Goal: Task Accomplishment & Management: Use online tool/utility

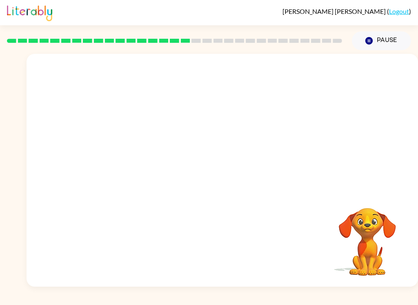
click at [389, 43] on button "Pause Pause" at bounding box center [380, 40] width 59 height 19
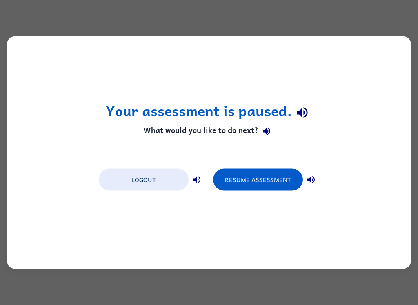
click at [276, 197] on div "Your assessment is paused. What would you like to do next? Logout Resume Assess…" at bounding box center [209, 152] width 404 height 233
click at [278, 188] on button "Resume Assessment" at bounding box center [258, 180] width 90 height 22
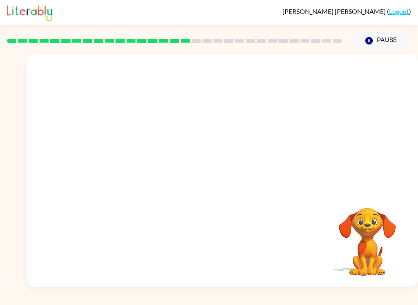
click at [373, 213] on video "Your browser must support playing .mp4 files to use Literably. Please try using…" at bounding box center [367, 236] width 82 height 82
click at [383, 215] on video "Your browser must support playing .mp4 files to use Literably. Please try using…" at bounding box center [367, 236] width 82 height 82
click at [201, 127] on video "Your browser must support playing .mp4 files to use Literably. Please try using…" at bounding box center [222, 122] width 391 height 137
click at [248, 155] on video "Your browser must support playing .mp4 files to use Literably. Please try using…" at bounding box center [222, 122] width 391 height 137
click at [221, 167] on button "button" at bounding box center [222, 174] width 52 height 30
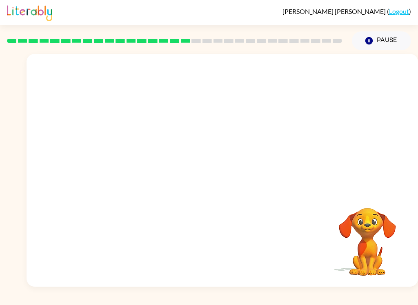
click at [415, 301] on div "Rafael Fernandez-Pea ( Logout ) Pause Pause Your browser must support playing .…" at bounding box center [209, 152] width 418 height 305
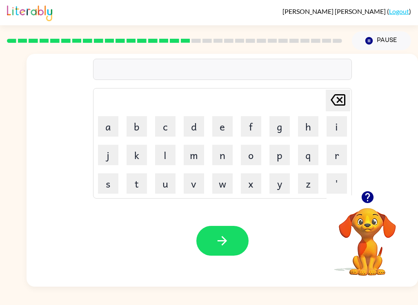
click at [377, 195] on button "button" at bounding box center [367, 197] width 21 height 21
click at [368, 202] on video "Your browser must support playing .mp4 files to use Literably. Please try using…" at bounding box center [367, 236] width 82 height 82
click at [282, 160] on button "p" at bounding box center [279, 155] width 20 height 20
click at [339, 159] on button "r" at bounding box center [336, 155] width 20 height 20
click at [220, 126] on button "e" at bounding box center [222, 126] width 20 height 20
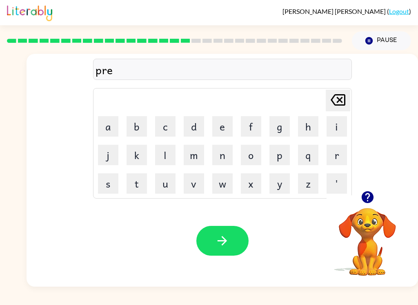
click at [202, 150] on button "m" at bounding box center [193, 155] width 20 height 20
click at [392, 302] on div "Rafael Fernandez-Pea ( Logout ) Pause Pause prem Delete Delete last character i…" at bounding box center [209, 152] width 418 height 305
click at [343, 126] on button "i" at bounding box center [336, 126] width 20 height 20
click at [224, 158] on button "n" at bounding box center [222, 155] width 20 height 20
click at [280, 125] on button "g" at bounding box center [279, 126] width 20 height 20
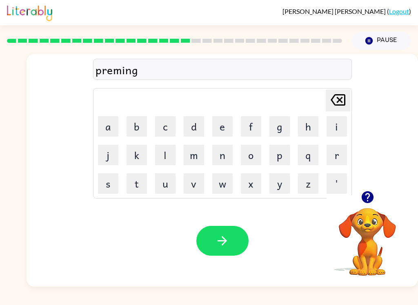
click at [234, 236] on button "button" at bounding box center [222, 241] width 52 height 30
click at [279, 152] on button "p" at bounding box center [279, 155] width 20 height 20
click at [166, 159] on button "l" at bounding box center [165, 155] width 20 height 20
click at [101, 155] on button "j" at bounding box center [108, 155] width 20 height 20
click at [333, 99] on icon "Delete Delete last character input" at bounding box center [338, 100] width 20 height 20
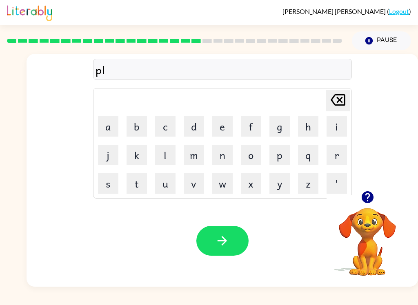
click at [103, 133] on button "a" at bounding box center [108, 126] width 20 height 20
click at [111, 187] on button "s" at bounding box center [108, 183] width 20 height 20
click at [362, 188] on button "button" at bounding box center [367, 197] width 21 height 21
click at [135, 187] on button "t" at bounding box center [136, 183] width 20 height 20
click at [338, 134] on button "i" at bounding box center [336, 126] width 20 height 20
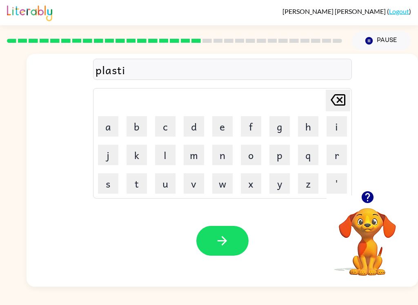
click at [165, 126] on button "c" at bounding box center [165, 126] width 20 height 20
click at [225, 243] on icon "button" at bounding box center [221, 240] width 9 height 9
click at [374, 202] on icon "button" at bounding box center [367, 197] width 14 height 14
click at [172, 268] on div "Your browser must support playing .mp4 files to use Literably. Please try using…" at bounding box center [222, 241] width 391 height 92
click at [370, 195] on icon "button" at bounding box center [367, 197] width 12 height 12
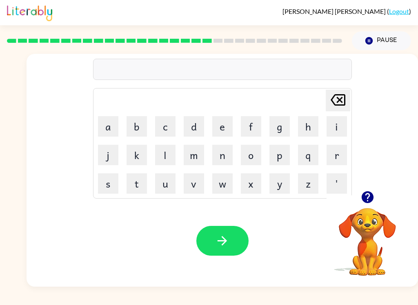
click at [370, 203] on icon "button" at bounding box center [367, 197] width 14 height 14
click at [141, 130] on button "b" at bounding box center [136, 126] width 20 height 20
click at [367, 205] on button "button" at bounding box center [367, 197] width 21 height 21
click at [334, 122] on button "i" at bounding box center [336, 126] width 20 height 20
click at [172, 263] on div "Your browser must support playing .mp4 files to use Literably. Please try using…" at bounding box center [222, 241] width 391 height 92
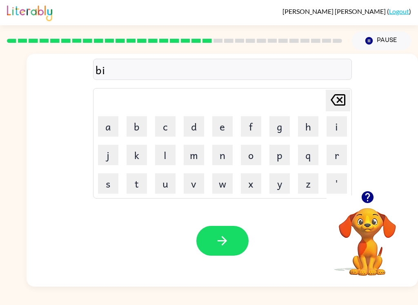
click at [110, 192] on button "s" at bounding box center [108, 183] width 20 height 20
click at [279, 163] on button "p" at bounding box center [279, 155] width 20 height 20
click at [167, 159] on button "l" at bounding box center [165, 155] width 20 height 20
click at [111, 128] on button "a" at bounding box center [108, 126] width 20 height 20
click at [283, 185] on button "y" at bounding box center [279, 183] width 20 height 20
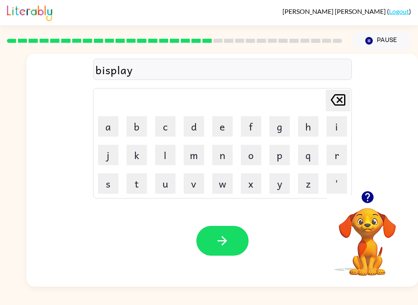
click at [217, 251] on button "button" at bounding box center [222, 241] width 52 height 30
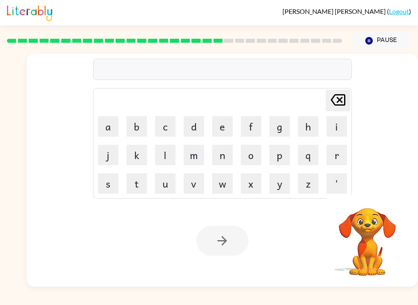
click at [192, 128] on button "d" at bounding box center [193, 126] width 20 height 20
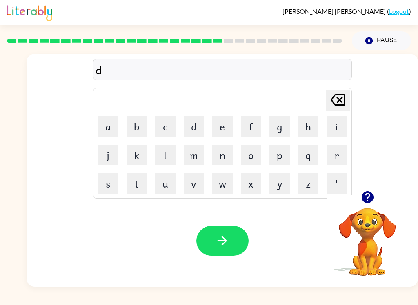
click at [248, 157] on button "o" at bounding box center [251, 155] width 20 height 20
click at [105, 188] on button "s" at bounding box center [108, 183] width 20 height 20
click at [139, 184] on button "t" at bounding box center [136, 183] width 20 height 20
click at [163, 132] on button "c" at bounding box center [165, 126] width 20 height 20
click at [337, 100] on icon at bounding box center [337, 99] width 15 height 11
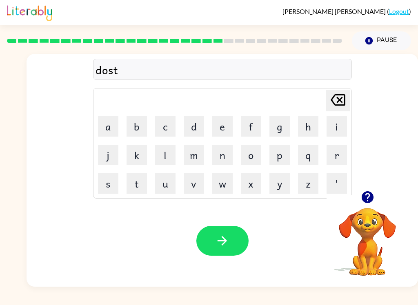
click at [227, 126] on button "e" at bounding box center [222, 126] width 20 height 20
click at [168, 130] on button "c" at bounding box center [165, 126] width 20 height 20
click at [233, 236] on button "button" at bounding box center [222, 241] width 52 height 30
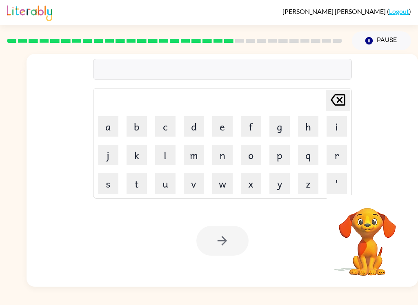
click at [108, 188] on button "s" at bounding box center [108, 183] width 20 height 20
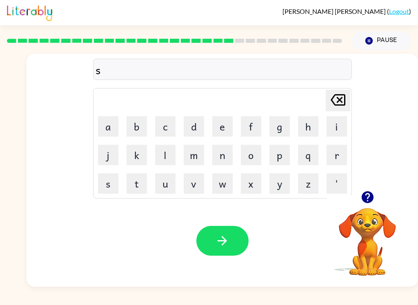
click at [224, 122] on button "e" at bounding box center [222, 126] width 20 height 20
click at [135, 185] on button "t" at bounding box center [136, 183] width 20 height 20
click at [219, 131] on button "e" at bounding box center [222, 126] width 20 height 20
click at [284, 155] on button "p" at bounding box center [279, 155] width 20 height 20
click at [338, 130] on button "i" at bounding box center [336, 126] width 20 height 20
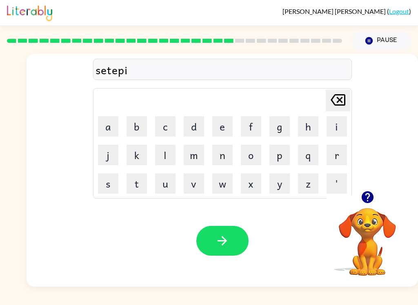
click at [138, 132] on button "b" at bounding box center [136, 126] width 20 height 20
click at [342, 97] on icon at bounding box center [337, 99] width 15 height 11
click at [202, 141] on td "m" at bounding box center [194, 155] width 28 height 28
click at [199, 124] on button "d" at bounding box center [193, 126] width 20 height 20
click at [227, 248] on icon "button" at bounding box center [222, 241] width 14 height 14
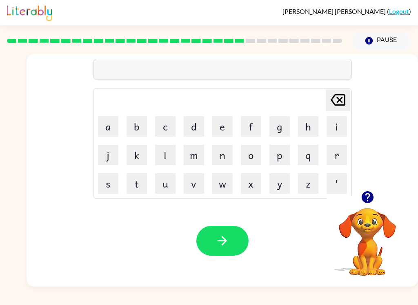
click at [344, 156] on button "r" at bounding box center [336, 155] width 20 height 20
click at [114, 133] on button "a" at bounding box center [108, 126] width 20 height 20
click at [340, 127] on button "i" at bounding box center [336, 126] width 20 height 20
click at [232, 150] on button "n" at bounding box center [222, 155] width 20 height 20
click at [161, 127] on button "c" at bounding box center [165, 126] width 20 height 20
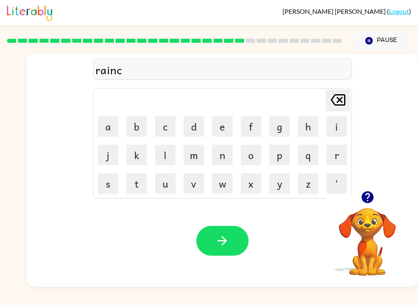
click at [258, 153] on button "o" at bounding box center [251, 155] width 20 height 20
click at [104, 126] on button "a" at bounding box center [108, 126] width 20 height 20
click at [137, 188] on button "t" at bounding box center [136, 183] width 20 height 20
click at [225, 247] on icon "button" at bounding box center [222, 241] width 14 height 14
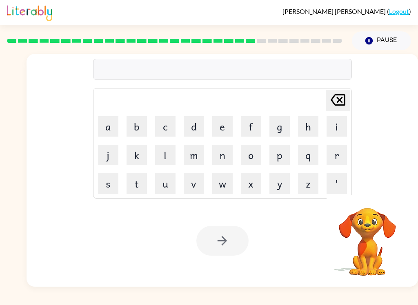
click at [194, 157] on button "m" at bounding box center [193, 155] width 20 height 20
click at [108, 128] on button "a" at bounding box center [108, 126] width 20 height 20
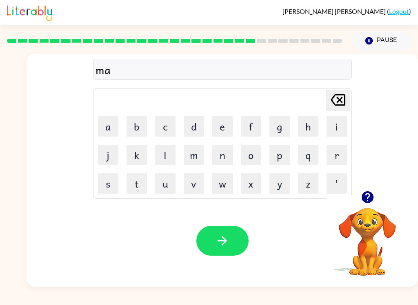
click at [342, 157] on button "r" at bounding box center [336, 155] width 20 height 20
click at [166, 126] on button "c" at bounding box center [165, 126] width 20 height 20
click at [192, 135] on button "d" at bounding box center [193, 126] width 20 height 20
click at [341, 99] on icon "Delete Delete last character input" at bounding box center [338, 100] width 20 height 20
click at [223, 124] on button "e" at bounding box center [222, 126] width 20 height 20
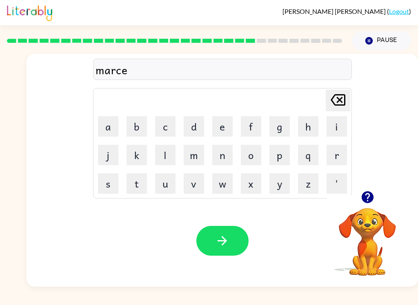
click at [333, 157] on button "r" at bounding box center [336, 155] width 20 height 20
click at [234, 238] on button "button" at bounding box center [222, 241] width 52 height 30
click at [106, 126] on button "a" at bounding box center [108, 126] width 20 height 20
click at [197, 189] on button "v" at bounding box center [193, 183] width 20 height 20
click at [111, 157] on button "j" at bounding box center [108, 155] width 20 height 20
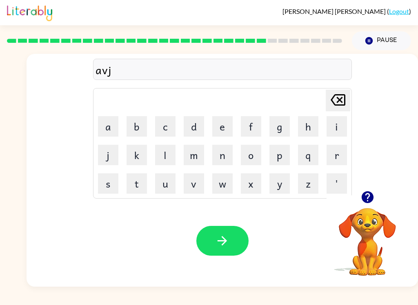
click at [373, 197] on icon "button" at bounding box center [367, 197] width 14 height 14
click at [340, 101] on icon "Delete Delete last character input" at bounding box center [338, 100] width 20 height 20
click at [115, 128] on button "a" at bounding box center [108, 126] width 20 height 20
click at [225, 161] on button "n" at bounding box center [222, 155] width 20 height 20
click at [110, 183] on button "s" at bounding box center [108, 183] width 20 height 20
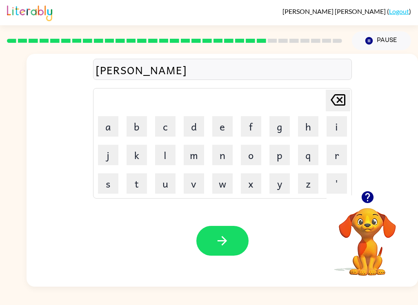
click at [346, 128] on button "i" at bounding box center [336, 126] width 20 height 20
click at [228, 155] on button "n" at bounding box center [222, 155] width 20 height 20
click at [159, 128] on button "c" at bounding box center [165, 126] width 20 height 20
click at [235, 241] on button "button" at bounding box center [222, 241] width 52 height 30
click at [283, 127] on button "g" at bounding box center [279, 126] width 20 height 20
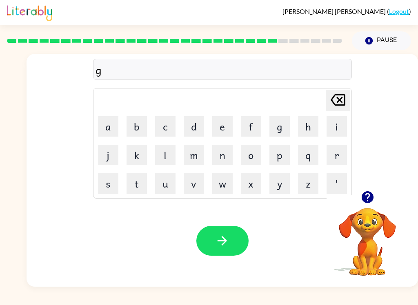
click at [117, 162] on button "j" at bounding box center [108, 155] width 20 height 20
click at [347, 97] on button "Delete Delete last character input" at bounding box center [337, 101] width 24 height 22
click at [113, 130] on button "a" at bounding box center [108, 126] width 20 height 20
click at [133, 122] on button "b" at bounding box center [136, 126] width 20 height 20
click at [162, 161] on button "l" at bounding box center [165, 155] width 20 height 20
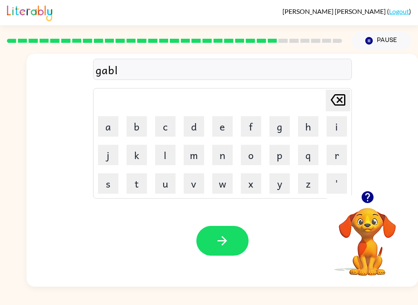
click at [341, 118] on button "i" at bounding box center [336, 126] width 20 height 20
click at [224, 161] on button "n" at bounding box center [222, 155] width 20 height 20
click at [283, 129] on button "g" at bounding box center [279, 126] width 20 height 20
click at [231, 243] on button "button" at bounding box center [222, 241] width 52 height 30
click at [284, 124] on button "g" at bounding box center [279, 126] width 20 height 20
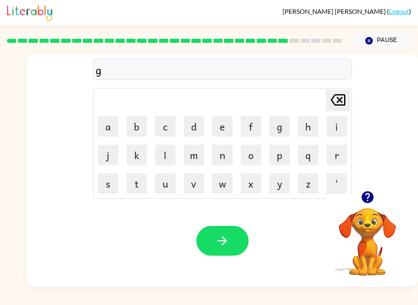
click at [254, 158] on button "o" at bounding box center [251, 155] width 20 height 20
click at [197, 180] on button "v" at bounding box center [193, 183] width 20 height 20
click at [228, 125] on button "e" at bounding box center [222, 126] width 20 height 20
click at [345, 152] on button "r" at bounding box center [336, 155] width 20 height 20
click at [200, 150] on button "m" at bounding box center [193, 155] width 20 height 20
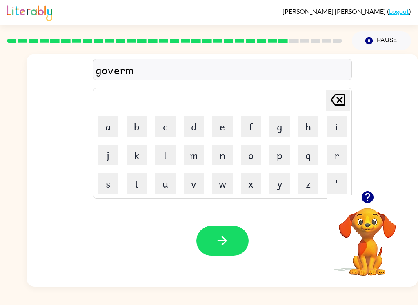
click at [338, 123] on button "i" at bounding box center [336, 126] width 20 height 20
click at [278, 127] on button "g" at bounding box center [279, 126] width 20 height 20
click at [233, 239] on button "button" at bounding box center [222, 241] width 52 height 30
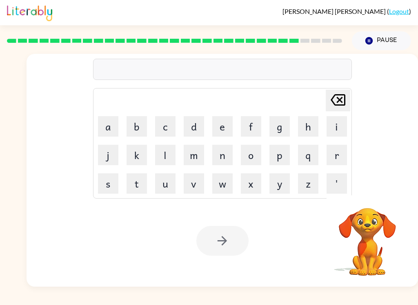
click at [111, 190] on button "s" at bounding box center [108, 183] width 20 height 20
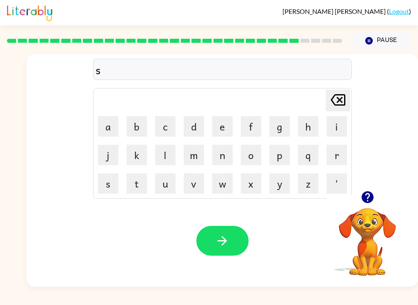
click at [146, 175] on button "t" at bounding box center [136, 183] width 20 height 20
click at [344, 160] on button "r" at bounding box center [336, 155] width 20 height 20
click at [117, 155] on button "j" at bounding box center [108, 155] width 20 height 20
click at [342, 90] on icon "Delete Delete last character input" at bounding box center [338, 100] width 20 height 20
click at [115, 127] on button "a" at bounding box center [108, 126] width 20 height 20
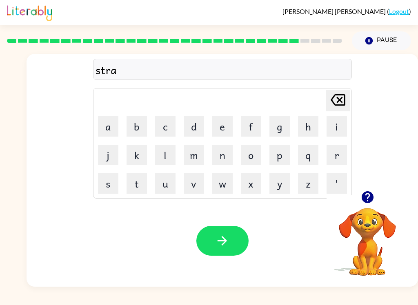
click at [117, 185] on button "s" at bounding box center [108, 183] width 20 height 20
click at [338, 104] on icon "Delete Delete last character input" at bounding box center [338, 100] width 20 height 20
click at [342, 126] on button "i" at bounding box center [336, 126] width 20 height 20
click at [215, 151] on button "n" at bounding box center [222, 155] width 20 height 20
click at [227, 230] on button "button" at bounding box center [222, 241] width 52 height 30
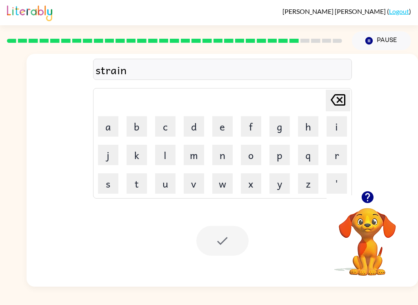
click at [223, 238] on div at bounding box center [222, 241] width 52 height 30
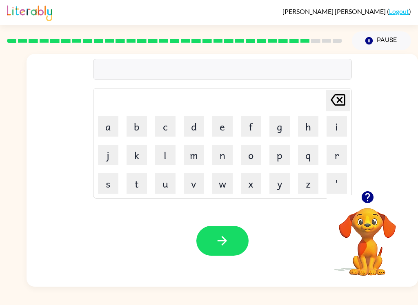
click at [112, 185] on button "s" at bounding box center [108, 183] width 20 height 20
click at [318, 126] on button "h" at bounding box center [308, 126] width 20 height 20
click at [113, 132] on button "a" at bounding box center [108, 126] width 20 height 20
click at [280, 161] on button "p" at bounding box center [279, 155] width 20 height 20
click at [230, 240] on button "button" at bounding box center [222, 241] width 52 height 30
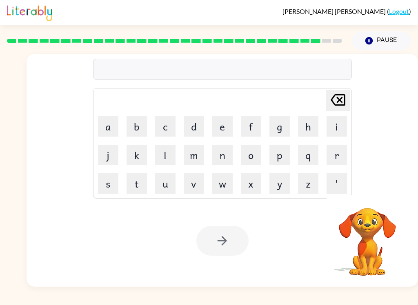
click at [223, 128] on button "e" at bounding box center [222, 126] width 20 height 20
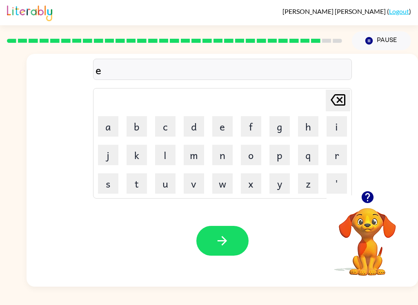
click at [256, 185] on button "x" at bounding box center [251, 183] width 20 height 20
click at [227, 119] on button "e" at bounding box center [222, 126] width 20 height 20
click at [174, 146] on button "l" at bounding box center [165, 155] width 20 height 20
click at [225, 122] on button "e" at bounding box center [222, 126] width 20 height 20
click at [226, 153] on button "n" at bounding box center [222, 155] width 20 height 20
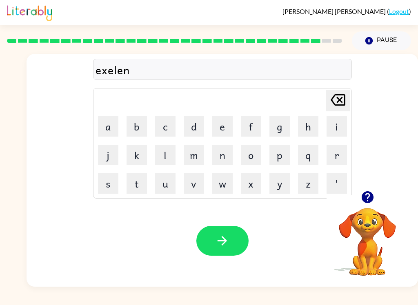
click at [142, 181] on button "t" at bounding box center [136, 183] width 20 height 20
click at [239, 243] on button "button" at bounding box center [222, 241] width 52 height 30
click at [103, 158] on button "j" at bounding box center [108, 155] width 20 height 20
click at [258, 153] on button "o" at bounding box center [251, 155] width 20 height 20
click at [139, 130] on button "b" at bounding box center [136, 126] width 20 height 20
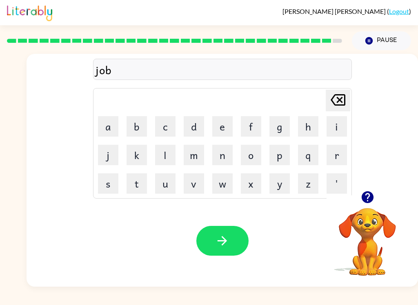
click at [344, 162] on button "r" at bounding box center [336, 155] width 20 height 20
click at [345, 127] on button "i" at bounding box center [336, 126] width 20 height 20
click at [168, 126] on button "c" at bounding box center [165, 126] width 20 height 20
click at [108, 126] on button "a" at bounding box center [108, 126] width 20 height 20
click at [343, 163] on button "r" at bounding box center [336, 155] width 20 height 20
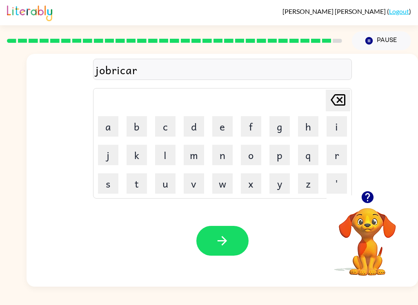
click at [372, 199] on icon "button" at bounding box center [367, 197] width 12 height 12
click at [217, 242] on icon "button" at bounding box center [222, 241] width 14 height 14
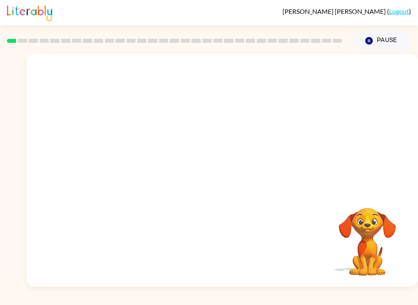
scroll to position [-45, 0]
click at [378, 39] on button "Pause Pause" at bounding box center [380, 40] width 59 height 19
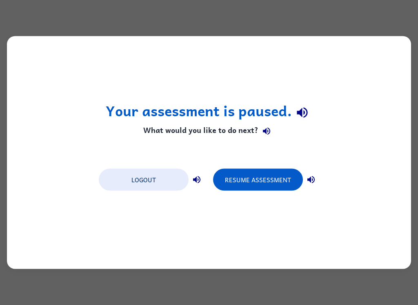
click at [281, 190] on button "Resume Assessment" at bounding box center [258, 180] width 90 height 22
